Goal: Information Seeking & Learning: Learn about a topic

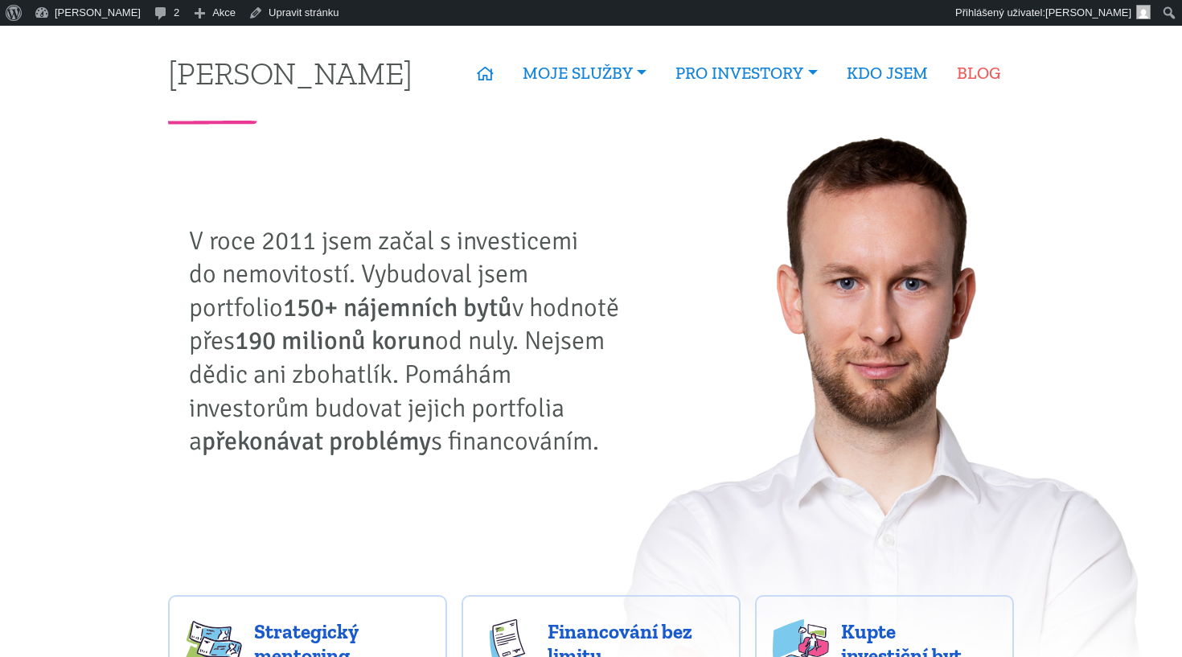
click at [975, 68] on link "BLOG" at bounding box center [978, 73] width 72 height 37
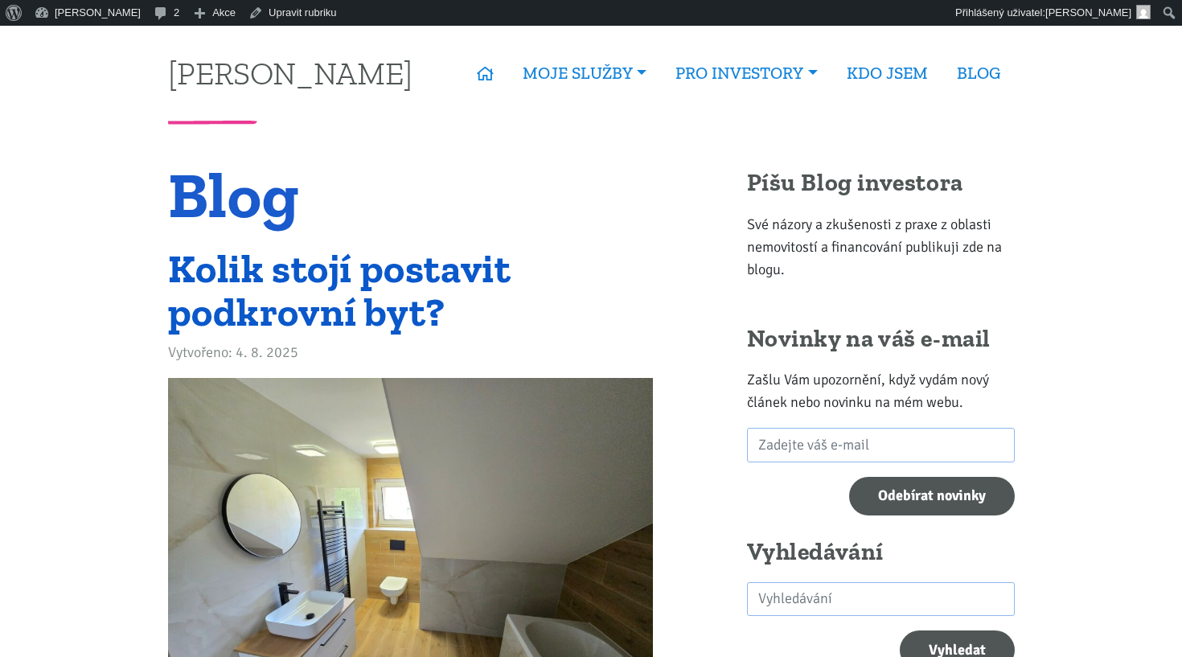
click at [400, 273] on link "Kolik stojí postavit podkrovní byt?" at bounding box center [339, 290] width 343 height 92
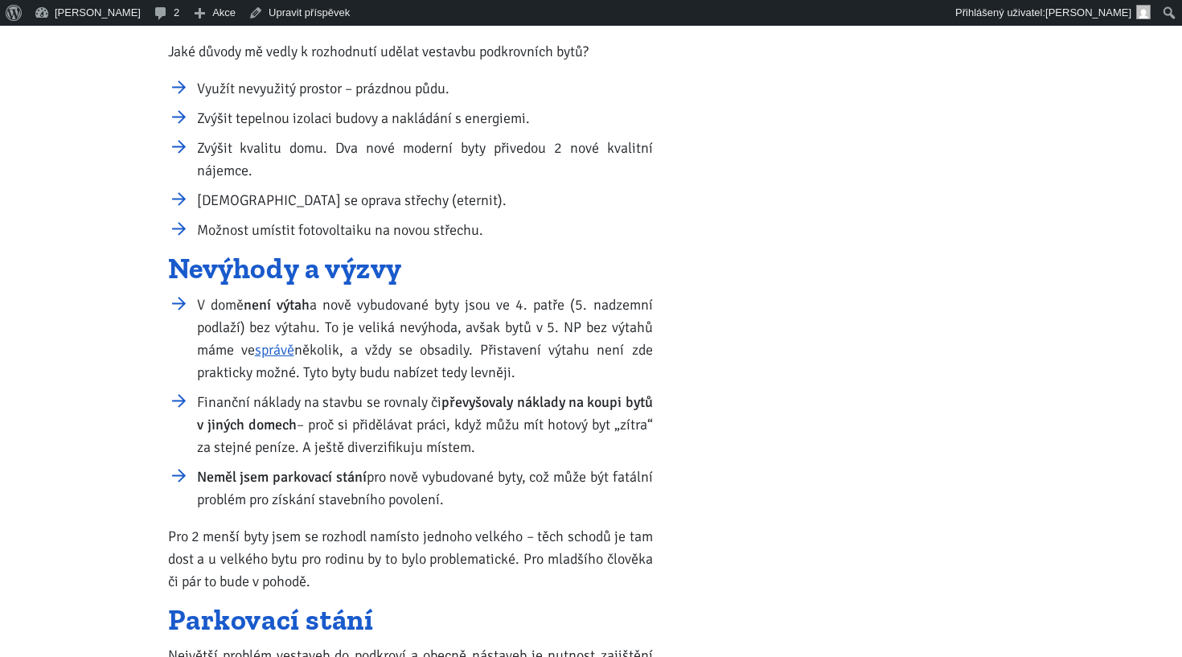
scroll to position [472, 0]
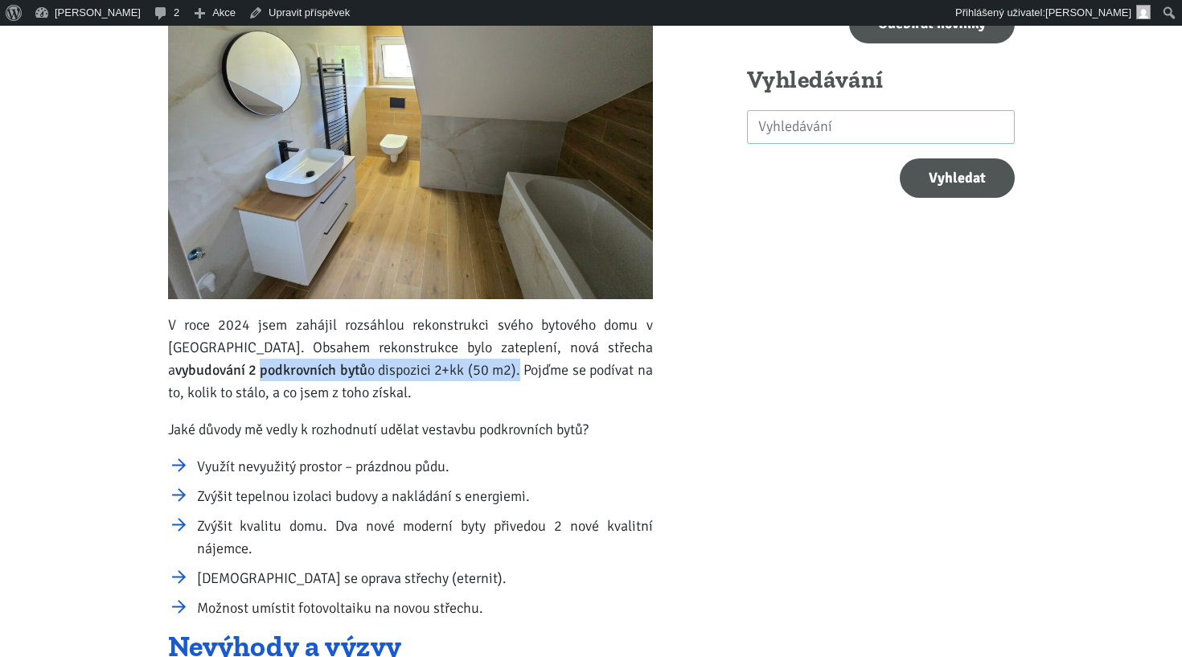
drag, startPoint x: 437, startPoint y: 367, endPoint x: 164, endPoint y: 375, distance: 272.6
copy p "podkrovních bytů o dispozici 2+kk (50 m2)"
click at [579, 429] on p "Jaké důvody mě vedly k rozhodnutí udělat vestavbu podkrovních bytů?" at bounding box center [410, 429] width 485 height 23
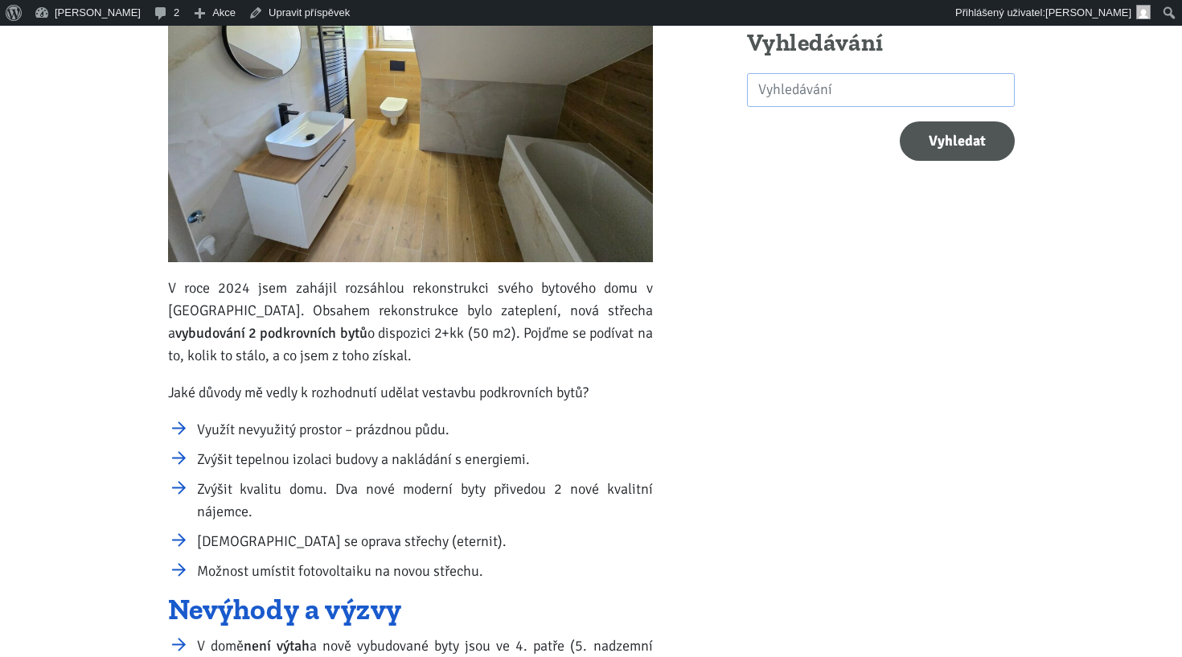
scroll to position [509, 0]
